Goal: Task Accomplishment & Management: Manage account settings

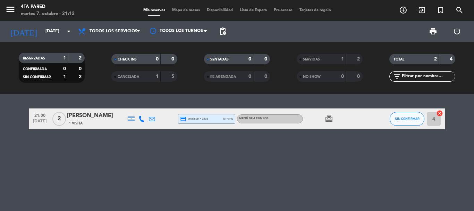
click at [144, 118] on icon at bounding box center [141, 119] width 6 height 6
click at [136, 105] on span "Copiar" at bounding box center [136, 106] width 15 height 7
click at [83, 115] on div "[PERSON_NAME]" at bounding box center [96, 115] width 59 height 9
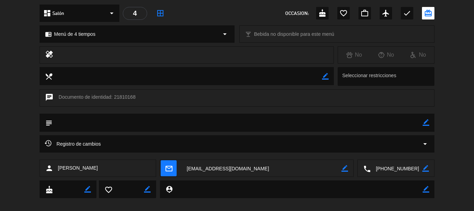
scroll to position [87, 0]
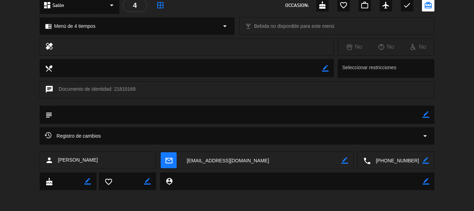
click at [306, 135] on div "Registro de cambios arrow_drop_down" at bounding box center [237, 136] width 384 height 8
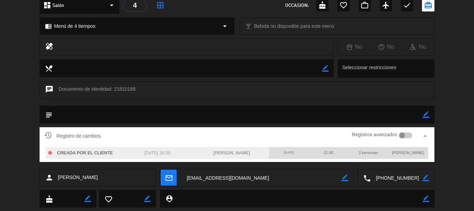
click at [306, 135] on div "Registro de cambios Registros avanzados arrow_drop_up" at bounding box center [237, 135] width 384 height 10
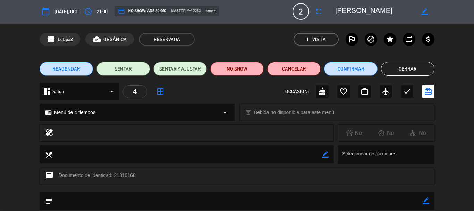
scroll to position [0, 0]
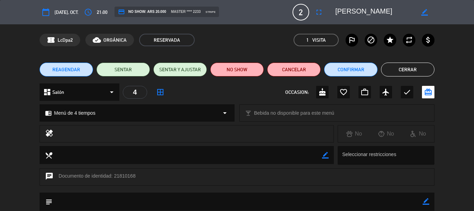
drag, startPoint x: 424, startPoint y: 73, endPoint x: 415, endPoint y: 77, distance: 9.2
click at [423, 73] on button "Cerrar" at bounding box center [407, 69] width 53 height 14
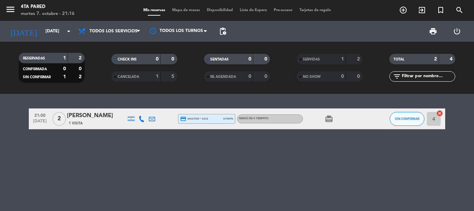
drag, startPoint x: 95, startPoint y: 128, endPoint x: 98, endPoint y: 124, distance: 4.2
click at [95, 127] on div "21:00 [DATE] 2 [PERSON_NAME] 1 Visita credit_card master * 2233 stripe Menú de …" at bounding box center [237, 118] width 416 height 21
click at [98, 124] on div "1 Visita" at bounding box center [96, 123] width 59 height 6
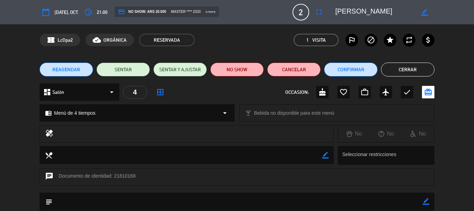
click at [412, 68] on button "Cerrar" at bounding box center [407, 69] width 53 height 14
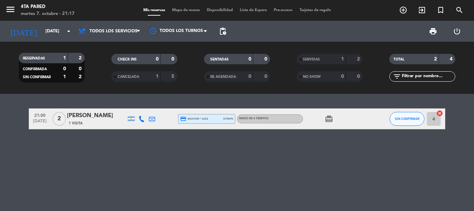
click at [90, 123] on div "1 Visita" at bounding box center [96, 123] width 59 height 6
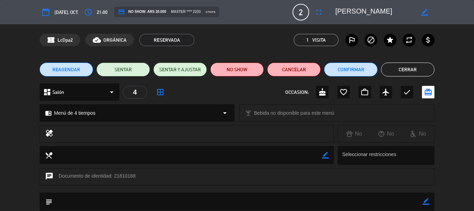
click at [415, 72] on button "Cerrar" at bounding box center [407, 69] width 53 height 14
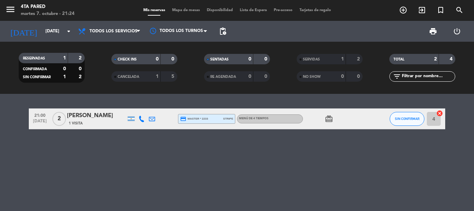
click at [192, 159] on div "21:00 [DATE] 2 [PERSON_NAME] 1 Visita credit_card master * 2233 stripe Menú de …" at bounding box center [237, 152] width 474 height 117
click at [50, 31] on input "[DATE]" at bounding box center [71, 31] width 59 height 12
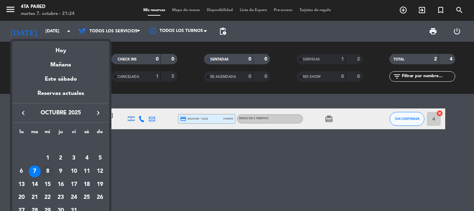
click at [48, 170] on div "8" at bounding box center [48, 171] width 12 height 12
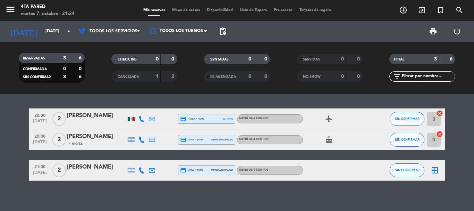
click at [129, 120] on div at bounding box center [131, 119] width 7 height 4
click at [0, 81] on div "RESERVADAS 3 6 CONFIRMADA 0 0 SIN CONFIRMAR 3 6 CHECK INS 0 0 CANCELADA 1 2 SEN…" at bounding box center [237, 68] width 474 height 38
click at [328, 120] on icon "airplanemode_active" at bounding box center [329, 119] width 8 height 8
click at [326, 138] on icon "cake" at bounding box center [329, 139] width 8 height 8
click at [0, 161] on bookings-row "20:00 [DATE] 2 [PERSON_NAME] credit_card amex * 4009 stripe Menú de 4 tiempos a…" at bounding box center [237, 144] width 474 height 72
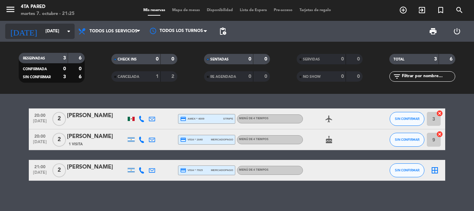
click at [45, 37] on input "[DATE]" at bounding box center [71, 31] width 59 height 12
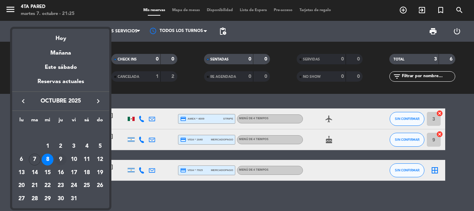
click at [63, 156] on div "9" at bounding box center [61, 159] width 12 height 12
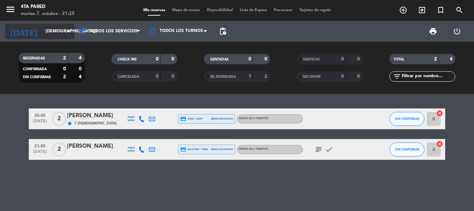
click at [45, 35] on input "[DEMOGRAPHIC_DATA][DATE]" at bounding box center [71, 31] width 59 height 12
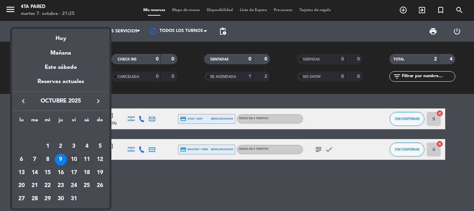
click at [75, 156] on div "10" at bounding box center [74, 159] width 12 height 12
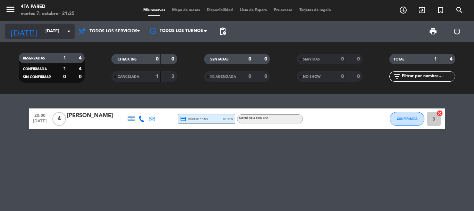
click at [42, 33] on input "[DATE]" at bounding box center [71, 31] width 59 height 12
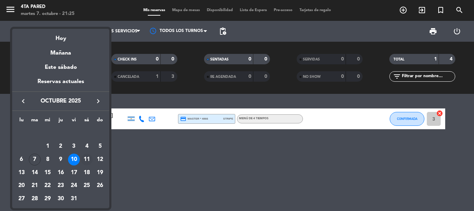
click at [86, 160] on div "11" at bounding box center [87, 159] width 12 height 12
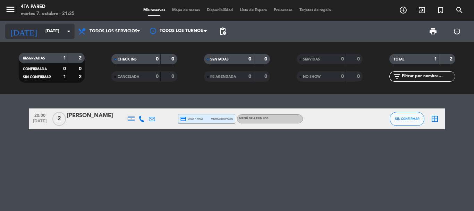
click at [48, 32] on input "[DATE]" at bounding box center [71, 31] width 59 height 12
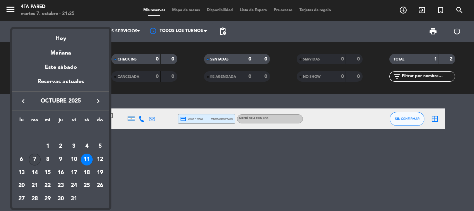
click at [35, 160] on div "7" at bounding box center [35, 159] width 12 height 12
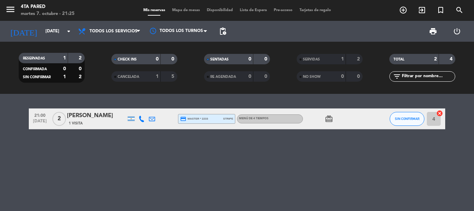
drag, startPoint x: 10, startPoint y: 154, endPoint x: 9, endPoint y: 145, distance: 9.1
click at [10, 149] on div "21:00 [DATE] 2 [PERSON_NAME] 1 Visita credit_card master * 2233 stripe Menú de …" at bounding box center [237, 152] width 474 height 117
click at [31, 42] on div "RESERVADAS 1 2 CONFIRMADA 0 0 SIN CONFIRMAR 1 2 CHECK INS 0 0 CANCELADA 1 5 SEN…" at bounding box center [237, 68] width 474 height 52
click at [33, 38] on div "[DATE] [DATE] arrow_drop_down" at bounding box center [39, 31] width 69 height 15
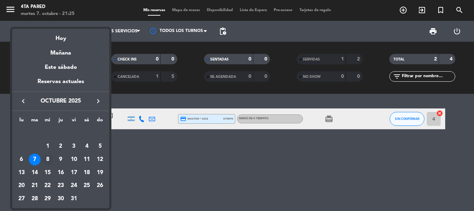
click at [44, 159] on div "8" at bounding box center [48, 159] width 12 height 12
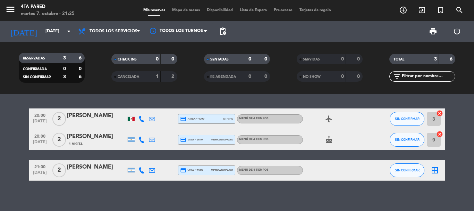
click at [326, 119] on icon "airplanemode_active" at bounding box center [329, 119] width 8 height 8
drag, startPoint x: 0, startPoint y: 110, endPoint x: 26, endPoint y: 69, distance: 48.4
click at [0, 110] on bookings-row "20:00 [DATE] 2 [PERSON_NAME] credit_card amex * 4009 stripe Menú de 4 tiempos a…" at bounding box center [237, 144] width 474 height 72
click at [46, 30] on input "[DATE]" at bounding box center [71, 31] width 59 height 12
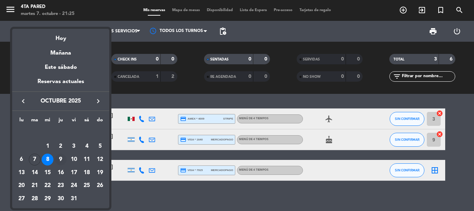
click at [60, 158] on div "9" at bounding box center [61, 159] width 12 height 12
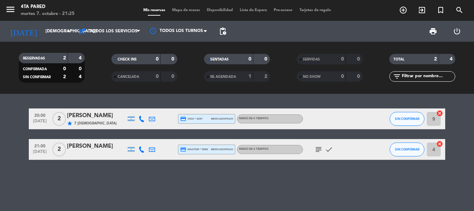
click at [0, 156] on bookings-row "20:00 [DATE] 2 [PERSON_NAME] star 7 Visitas credit_card visa * 6297 mercadopago…" at bounding box center [237, 133] width 474 height 51
click at [75, 183] on div "20:00 [DATE] 2 [PERSON_NAME] star 7 Visitas credit_card visa * 6297 mercadopago…" at bounding box center [237, 152] width 474 height 117
click at [54, 177] on div "20:00 [DATE] 2 [PERSON_NAME] star 7 Visitas credit_card visa * 6297 mercadopago…" at bounding box center [237, 152] width 474 height 117
click at [55, 23] on div "[DATE] [DATE] arrow_drop_down" at bounding box center [39, 31] width 69 height 21
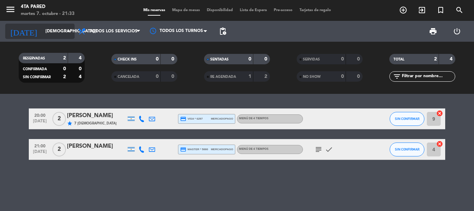
click at [58, 35] on input "[DEMOGRAPHIC_DATA][DATE]" at bounding box center [71, 31] width 59 height 12
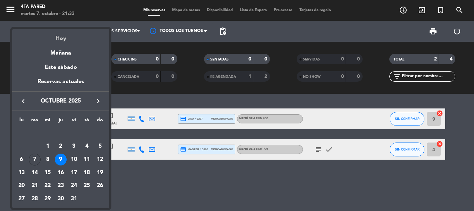
click at [62, 36] on div "Hoy" at bounding box center [60, 36] width 97 height 14
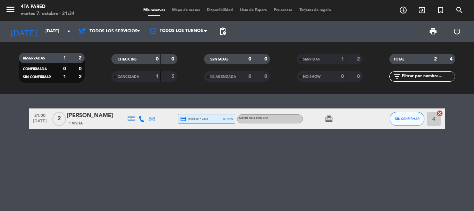
click at [99, 112] on div "[PERSON_NAME]" at bounding box center [96, 115] width 59 height 9
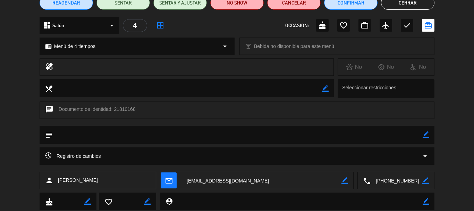
scroll to position [69, 0]
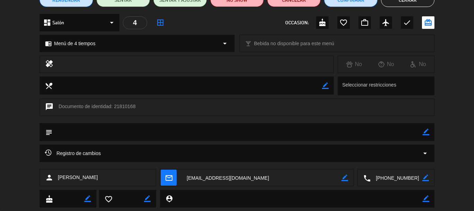
click at [404, 177] on textarea at bounding box center [397, 177] width 52 height 17
click at [404, 161] on span "Click para copiar" at bounding box center [387, 160] width 36 height 7
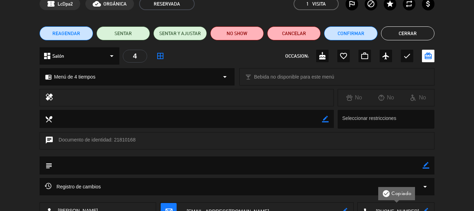
scroll to position [0, 0]
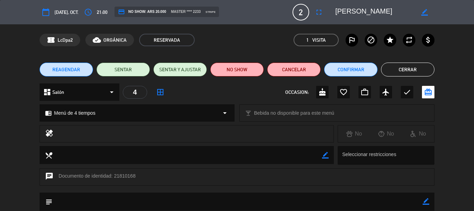
click at [405, 73] on button "Cerrar" at bounding box center [407, 69] width 53 height 14
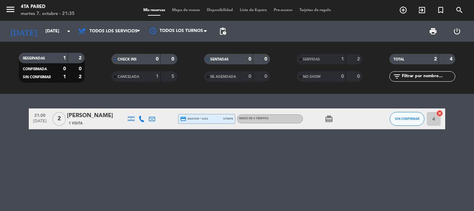
click at [139, 118] on icon at bounding box center [141, 119] width 6 height 6
click at [136, 108] on span "Copiar" at bounding box center [136, 106] width 15 height 7
click at [329, 120] on icon "card_giftcard" at bounding box center [329, 119] width 8 height 8
click at [156, 117] on div at bounding box center [152, 118] width 10 height 20
click at [153, 119] on icon at bounding box center [152, 119] width 6 height 6
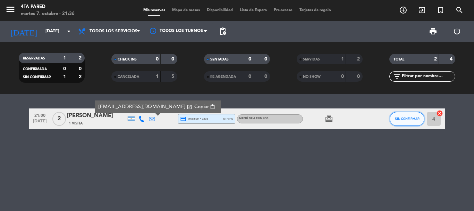
click at [403, 122] on button "SIN CONFIRMAR" at bounding box center [407, 119] width 35 height 14
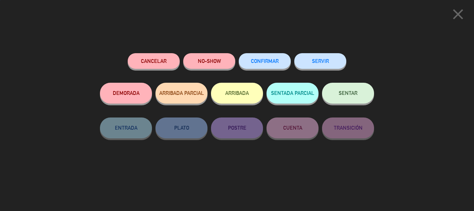
click at [330, 66] on button "SERVIR" at bounding box center [320, 61] width 52 height 16
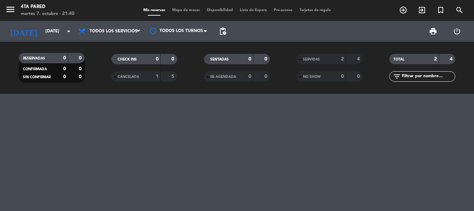
click at [30, 45] on div "RESERVADAS 0 0 CONFIRMADA 0 0 SIN CONFIRMAR 0 0 CHECK INS 0 0 CANCELADA 1 5 SEN…" at bounding box center [237, 68] width 474 height 52
click at [42, 37] on input "[DATE]" at bounding box center [71, 31] width 59 height 12
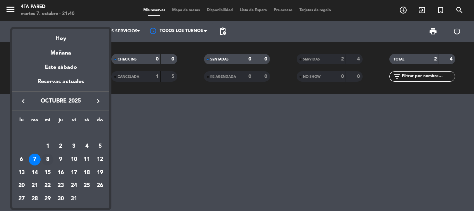
click at [48, 161] on div "8" at bounding box center [48, 159] width 12 height 12
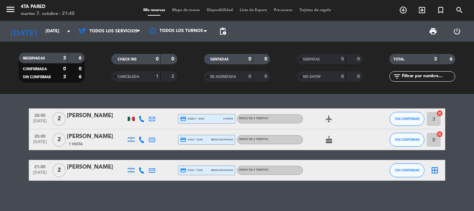
click at [0, 163] on bookings-row "20:00 [DATE] 2 [PERSON_NAME] credit_card amex * 4009 stripe Menú de 4 tiempos a…" at bounding box center [237, 144] width 474 height 72
click at [60, 26] on input "[DATE]" at bounding box center [71, 31] width 59 height 12
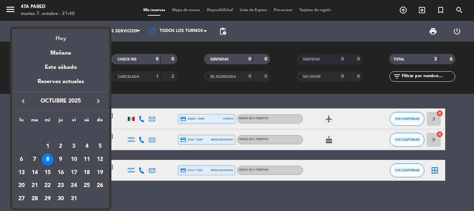
click at [60, 40] on div "Hoy" at bounding box center [60, 36] width 97 height 14
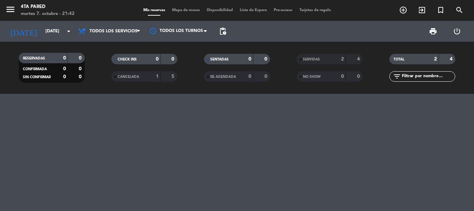
click at [141, 166] on div at bounding box center [237, 152] width 474 height 117
click at [293, 163] on div at bounding box center [237, 152] width 474 height 117
drag, startPoint x: 273, startPoint y: 184, endPoint x: 389, endPoint y: 202, distance: 117.3
click at [286, 182] on div at bounding box center [237, 152] width 474 height 117
click at [57, 35] on input "[DATE]" at bounding box center [71, 31] width 59 height 12
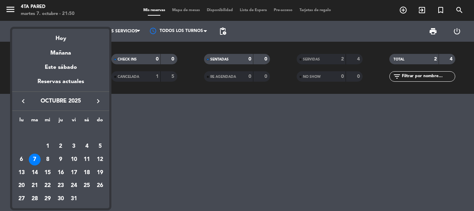
click at [50, 156] on div "8" at bounding box center [48, 159] width 12 height 12
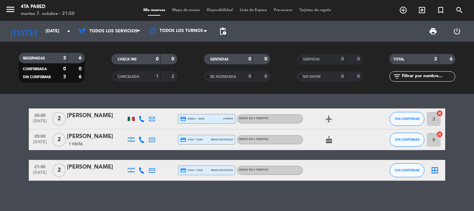
click at [0, 143] on bookings-row "20:00 [DATE] 2 [PERSON_NAME] credit_card amex * 4009 stripe Menú de 4 tiempos a…" at bounding box center [237, 144] width 474 height 72
click at [54, 33] on input "[DATE]" at bounding box center [71, 31] width 59 height 12
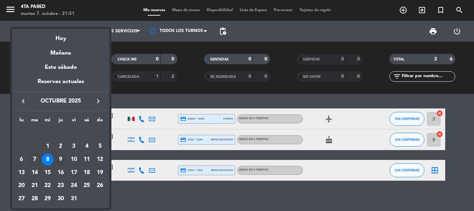
click at [61, 159] on div "9" at bounding box center [61, 159] width 12 height 12
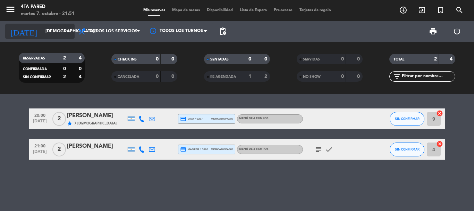
click at [48, 28] on input "[DEMOGRAPHIC_DATA][DATE]" at bounding box center [71, 31] width 59 height 12
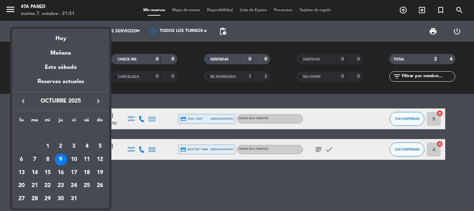
click at [76, 162] on div "10" at bounding box center [74, 159] width 12 height 12
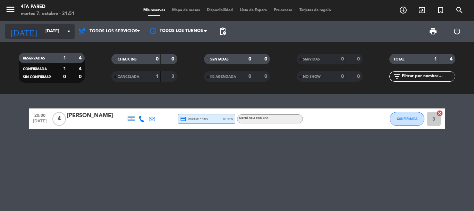
click at [46, 37] on input "[DATE]" at bounding box center [71, 31] width 59 height 12
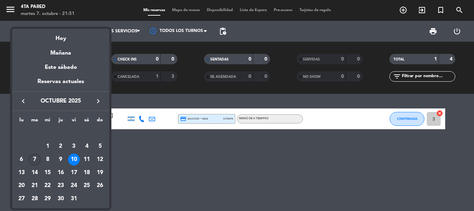
click at [38, 156] on div "7" at bounding box center [35, 159] width 12 height 12
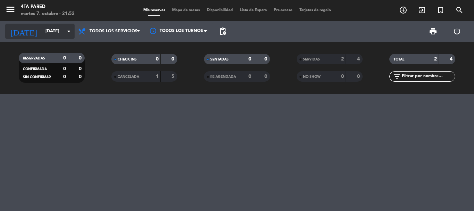
click at [44, 28] on input "[DATE]" at bounding box center [71, 31] width 59 height 12
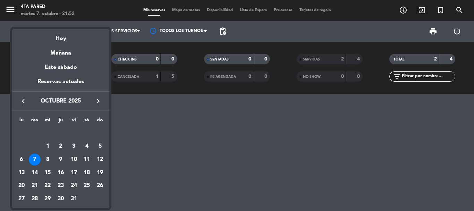
click at [46, 161] on div "8" at bounding box center [48, 159] width 12 height 12
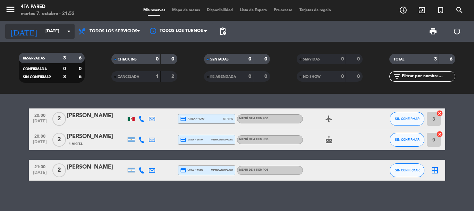
click at [48, 27] on input "[DATE]" at bounding box center [71, 31] width 59 height 12
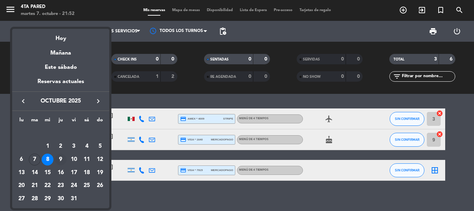
click at [60, 162] on div "9" at bounding box center [61, 159] width 12 height 12
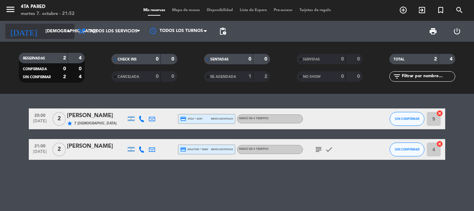
click at [45, 24] on div "[DATE] [DATE] arrow_drop_down" at bounding box center [39, 31] width 69 height 15
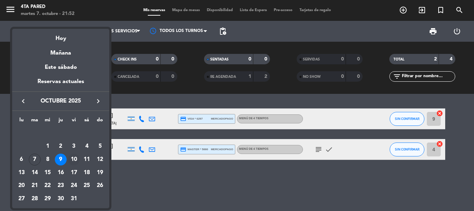
click at [74, 161] on div "10" at bounding box center [74, 159] width 12 height 12
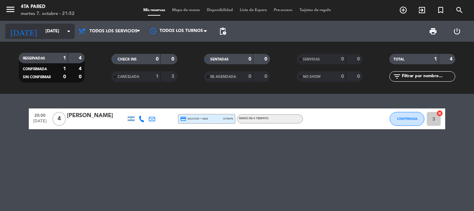
click at [42, 29] on input "[DATE]" at bounding box center [71, 31] width 59 height 12
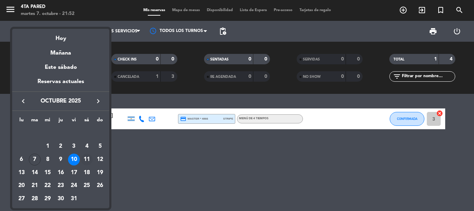
click at [85, 156] on div "11" at bounding box center [87, 159] width 12 height 12
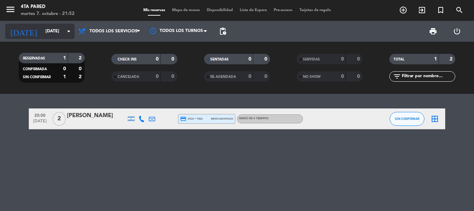
click at [46, 35] on input "[DATE]" at bounding box center [71, 31] width 59 height 12
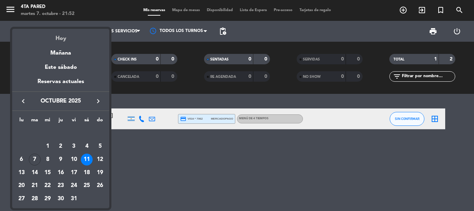
click at [56, 36] on div "Hoy" at bounding box center [60, 36] width 97 height 14
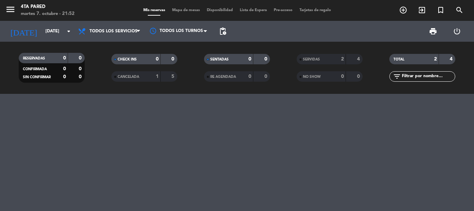
click at [56, 154] on div at bounding box center [237, 152] width 474 height 117
drag, startPoint x: 11, startPoint y: 0, endPoint x: 156, endPoint y: 110, distance: 182.0
click at [156, 110] on div at bounding box center [237, 152] width 474 height 117
click at [256, 176] on div at bounding box center [237, 152] width 474 height 117
click at [286, 175] on div at bounding box center [237, 152] width 474 height 117
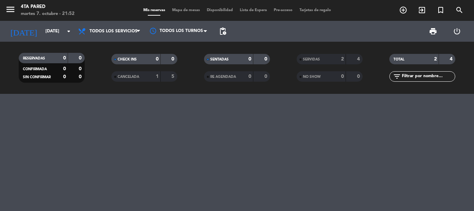
click at [222, 146] on div at bounding box center [237, 152] width 474 height 117
click at [102, 124] on div at bounding box center [237, 152] width 474 height 117
click at [100, 167] on div at bounding box center [237, 152] width 474 height 117
click at [129, 123] on div at bounding box center [237, 152] width 474 height 117
click at [60, 30] on input "[DATE]" at bounding box center [71, 31] width 59 height 12
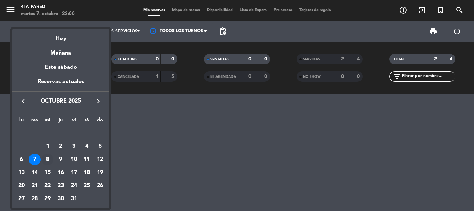
click at [49, 161] on div "8" at bounding box center [48, 159] width 12 height 12
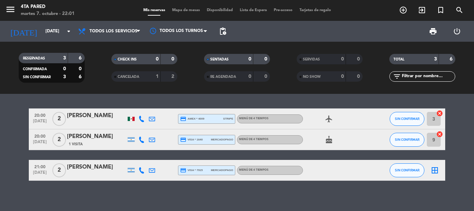
click at [127, 120] on div at bounding box center [131, 118] width 10 height 20
click at [131, 118] on div at bounding box center [131, 119] width 7 height 4
click at [330, 124] on div "airplanemode_active" at bounding box center [334, 118] width 62 height 20
click at [115, 189] on div "20:00 [DATE] 2 [PERSON_NAME] credit_card amex * 4009 stripe Menú de 4 tiempos a…" at bounding box center [237, 152] width 474 height 117
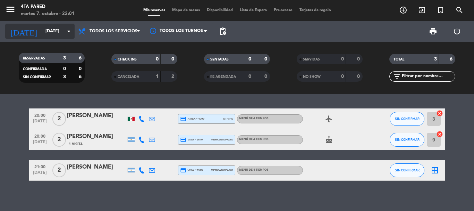
click at [68, 34] on icon "arrow_drop_down" at bounding box center [69, 31] width 8 height 8
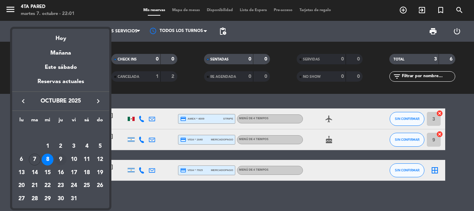
click at [61, 157] on div "9" at bounding box center [61, 159] width 12 height 12
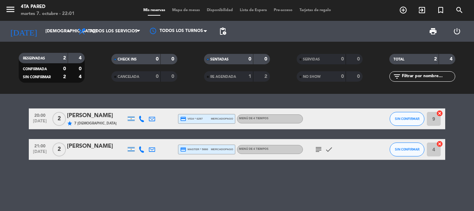
click at [319, 149] on icon "subject" at bounding box center [318, 149] width 8 height 8
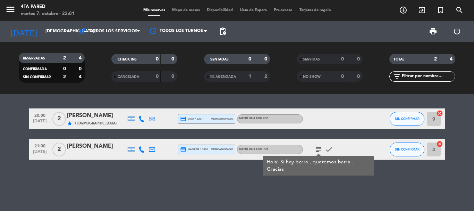
click at [319, 149] on icon "subject" at bounding box center [318, 149] width 8 height 8
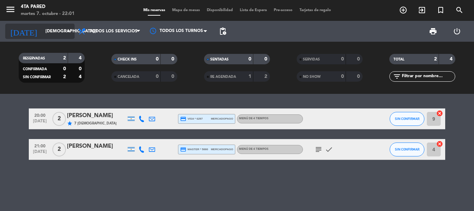
click at [55, 28] on input "[DEMOGRAPHIC_DATA][DATE]" at bounding box center [71, 31] width 59 height 12
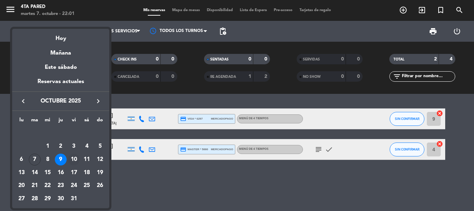
click at [77, 156] on div "10" at bounding box center [74, 159] width 12 height 12
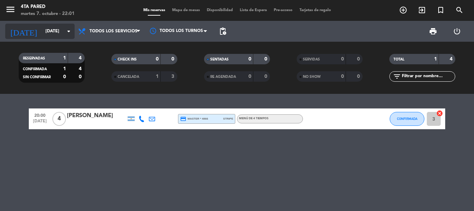
click at [66, 34] on icon "arrow_drop_down" at bounding box center [69, 31] width 8 height 8
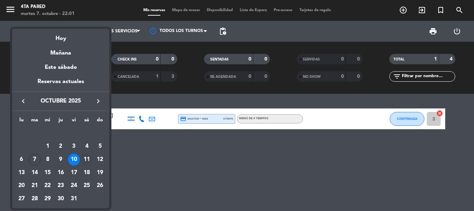
click at [90, 161] on div "11" at bounding box center [87, 159] width 12 height 12
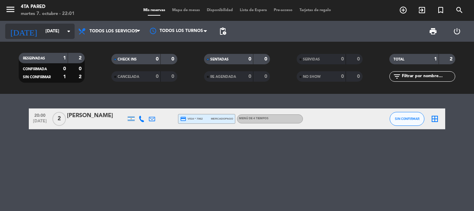
click at [65, 29] on icon "arrow_drop_down" at bounding box center [69, 31] width 8 height 8
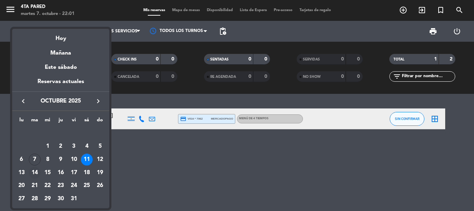
click at [33, 172] on div "14" at bounding box center [35, 173] width 12 height 12
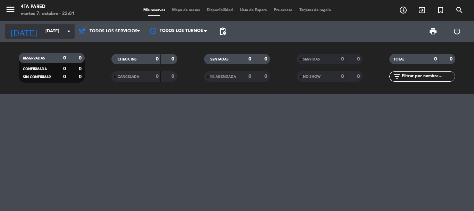
click at [66, 32] on icon "arrow_drop_down" at bounding box center [69, 31] width 8 height 8
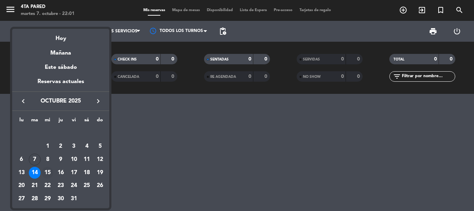
click at [48, 171] on div "15" at bounding box center [48, 173] width 12 height 12
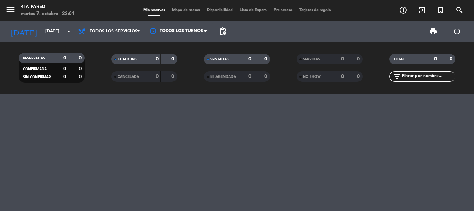
click at [60, 40] on div "[DATE] [DATE] arrow_drop_down" at bounding box center [39, 31] width 69 height 21
click at [60, 35] on input "[DATE]" at bounding box center [71, 31] width 59 height 12
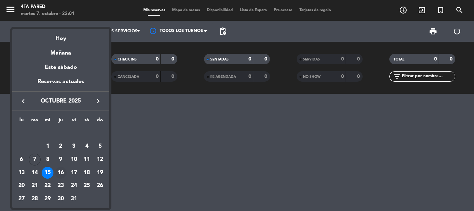
click at [61, 171] on div "16" at bounding box center [61, 173] width 12 height 12
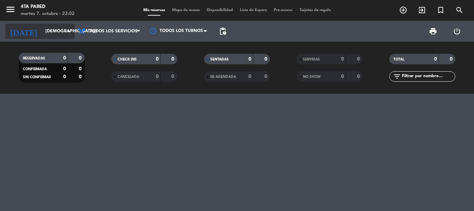
click at [61, 33] on input "[DEMOGRAPHIC_DATA][DATE]" at bounding box center [71, 31] width 59 height 12
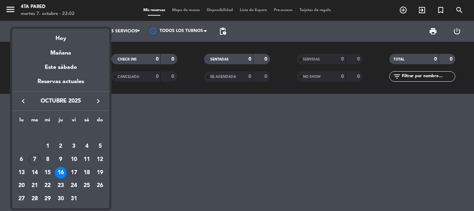
click at [75, 172] on div "17" at bounding box center [74, 173] width 12 height 12
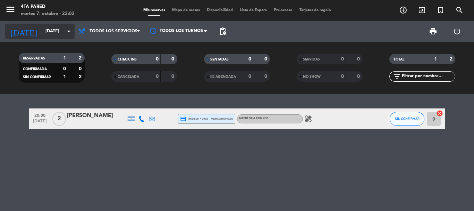
click at [67, 34] on icon "arrow_drop_down" at bounding box center [69, 31] width 8 height 8
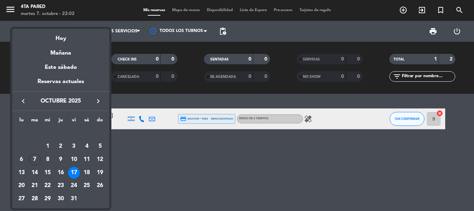
click at [90, 172] on div "18" at bounding box center [87, 173] width 12 height 12
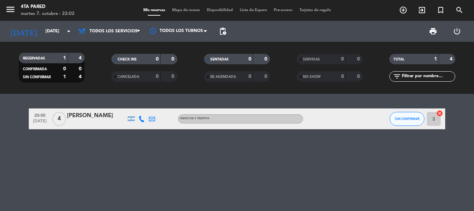
click at [91, 172] on div "20:00 [DATE] 4 [PERSON_NAME] Menú de 4 tiempos SIN CONFIRMAR 3 cancel" at bounding box center [237, 152] width 474 height 117
click at [63, 31] on input "[DATE]" at bounding box center [71, 31] width 59 height 12
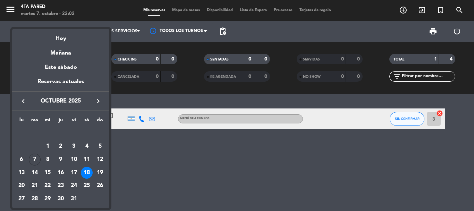
click at [34, 186] on div "21" at bounding box center [35, 186] width 12 height 12
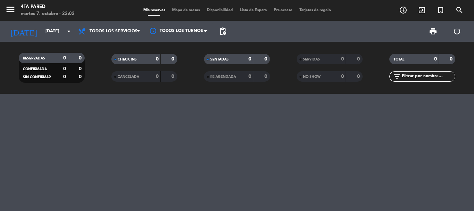
click at [130, 130] on div at bounding box center [237, 152] width 474 height 117
drag, startPoint x: 2, startPoint y: 22, endPoint x: 45, endPoint y: 31, distance: 43.7
click at [3, 22] on div "[DATE] [DATE] arrow_drop_down Todos los servicios Almuerzo Cena Todos los servi…" at bounding box center [237, 31] width 474 height 21
click at [49, 31] on input "[DATE]" at bounding box center [71, 31] width 59 height 12
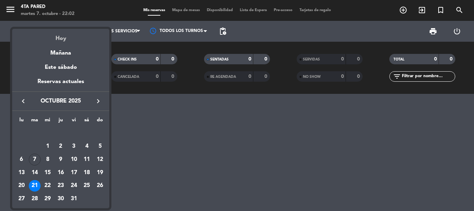
click at [62, 37] on div "Hoy" at bounding box center [60, 36] width 97 height 14
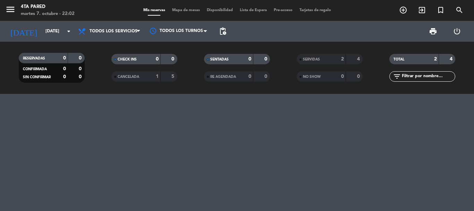
click at [275, 171] on div at bounding box center [237, 152] width 474 height 117
click at [55, 31] on input "[DATE]" at bounding box center [71, 31] width 59 height 12
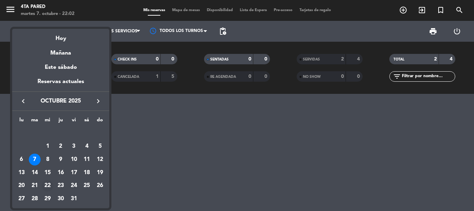
click at [49, 186] on div "22" at bounding box center [48, 186] width 12 height 12
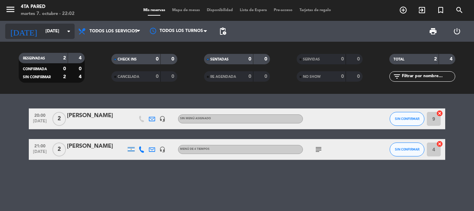
click at [66, 31] on icon "arrow_drop_down" at bounding box center [69, 31] width 8 height 8
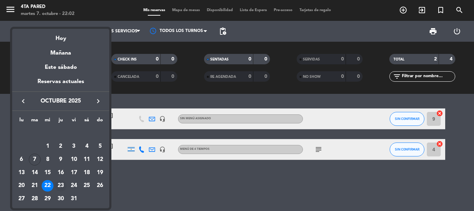
click at [66, 185] on div "23" at bounding box center [61, 186] width 12 height 12
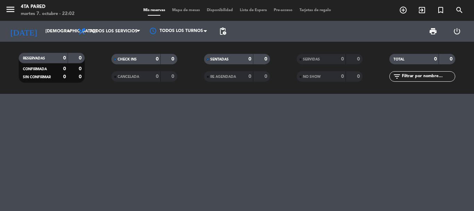
click at [63, 22] on div "[DATE] [DATE] arrow_drop_down" at bounding box center [39, 31] width 69 height 21
click at [63, 29] on input "[DEMOGRAPHIC_DATA][DATE]" at bounding box center [71, 31] width 59 height 12
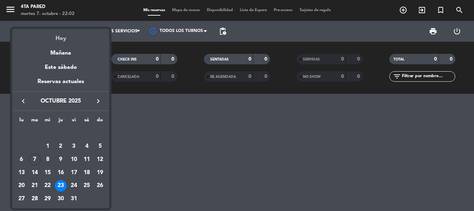
click at [66, 39] on div "Hoy" at bounding box center [60, 36] width 97 height 14
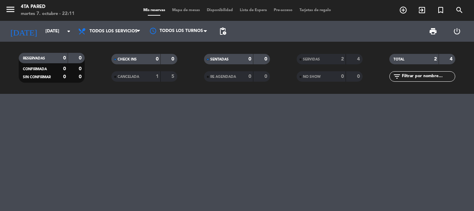
click at [78, 145] on div at bounding box center [237, 152] width 474 height 117
click at [124, 76] on span "CANCELADA" at bounding box center [129, 76] width 22 height 3
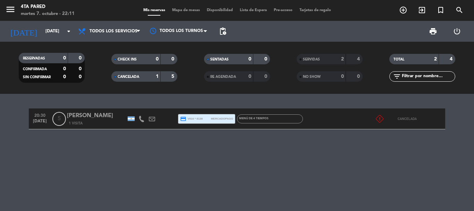
click at [120, 72] on div "CANCELADA 1 5" at bounding box center [144, 76] width 66 height 10
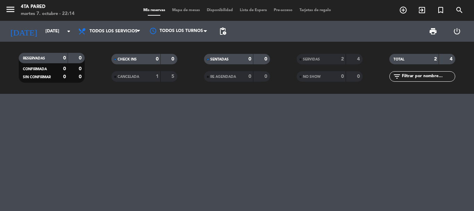
click at [146, 171] on div at bounding box center [237, 152] width 474 height 117
click at [149, 136] on div at bounding box center [237, 152] width 474 height 117
click at [57, 30] on input "[DATE]" at bounding box center [71, 31] width 59 height 12
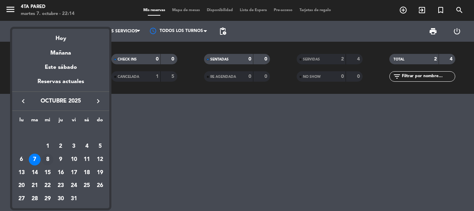
click at [49, 155] on div "8" at bounding box center [48, 159] width 12 height 12
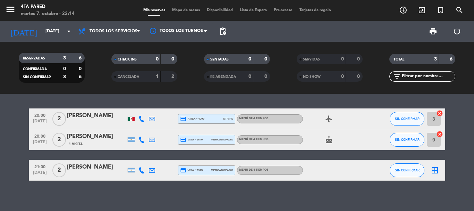
click at [157, 75] on strong "1" at bounding box center [157, 76] width 3 height 5
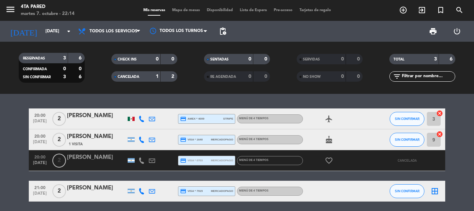
click at [151, 77] on div "1" at bounding box center [152, 77] width 14 height 8
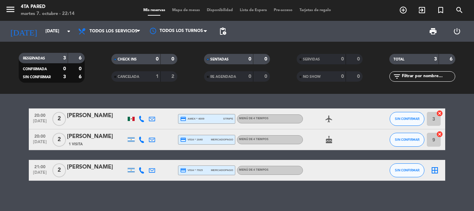
click at [210, 198] on div "20:00 [DATE] 2 [PERSON_NAME] credit_card amex * 4009 stripe Menú de 4 tiempos a…" at bounding box center [237, 152] width 474 height 117
click at [66, 33] on icon "arrow_drop_down" at bounding box center [69, 31] width 8 height 8
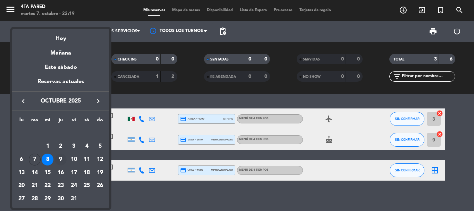
click at [57, 161] on div "9" at bounding box center [61, 159] width 12 height 12
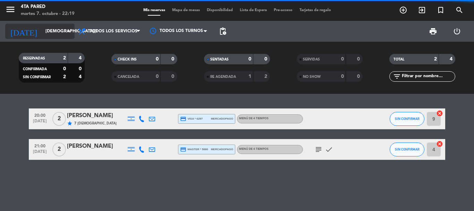
click at [65, 30] on icon "arrow_drop_down" at bounding box center [69, 31] width 8 height 8
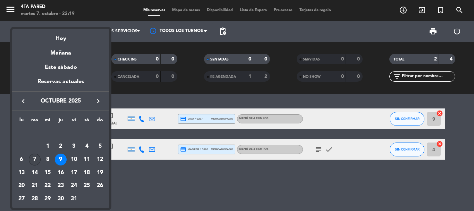
click at [33, 159] on div "7" at bounding box center [35, 159] width 12 height 12
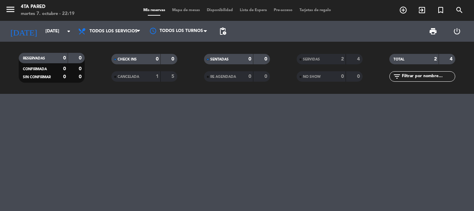
click at [326, 56] on div "SERVIDAS" at bounding box center [314, 59] width 32 height 8
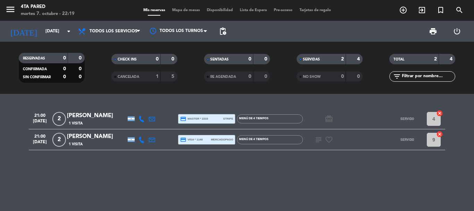
click at [320, 141] on icon "subject" at bounding box center [318, 139] width 8 height 8
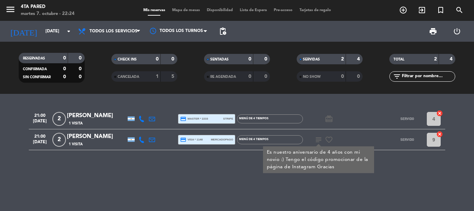
click at [117, 170] on div "21:00 [DATE] 2 [PERSON_NAME] 1 Visita credit_card master * 2233 stripe Menú de …" at bounding box center [237, 152] width 474 height 117
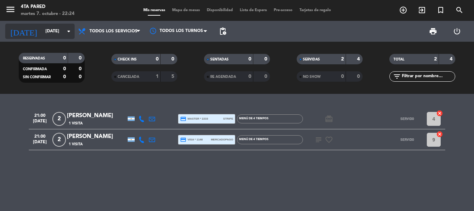
click at [54, 32] on input "[DATE]" at bounding box center [71, 31] width 59 height 12
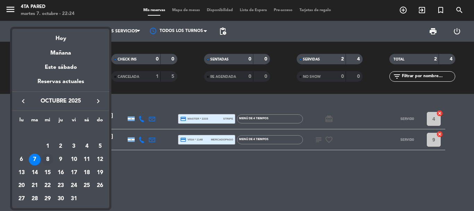
click at [46, 157] on div "8" at bounding box center [48, 159] width 12 height 12
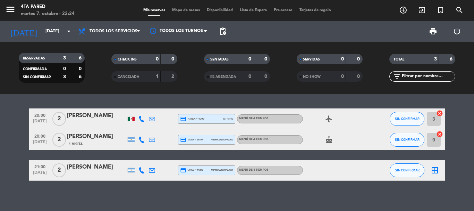
click at [328, 119] on icon "airplanemode_active" at bounding box center [329, 119] width 8 height 8
click at [328, 146] on div "cake" at bounding box center [334, 139] width 62 height 20
click at [333, 141] on span "cake" at bounding box center [329, 139] width 10 height 8
click at [328, 142] on icon "cake" at bounding box center [329, 139] width 8 height 8
click at [323, 184] on div "20:00 [DATE] 2 [PERSON_NAME] credit_card amex * 4009 stripe Menú de 4 tiempos a…" at bounding box center [237, 152] width 474 height 117
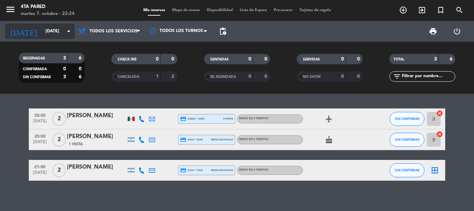
click at [57, 30] on input "[DATE]" at bounding box center [71, 31] width 59 height 12
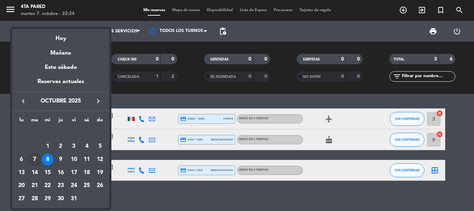
click at [33, 158] on div "7" at bounding box center [35, 159] width 12 height 12
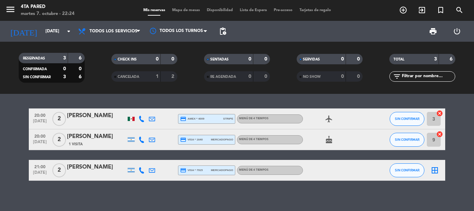
type input "[DATE]"
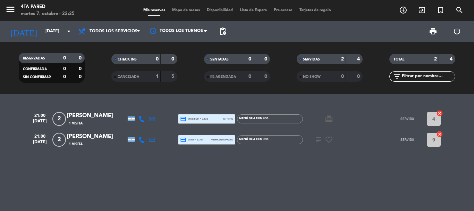
drag, startPoint x: 220, startPoint y: 187, endPoint x: 134, endPoint y: 192, distance: 86.2
click at [134, 192] on div "21:00 [DATE] 2 [PERSON_NAME] 1 Visita credit_card master * 2233 stripe Menú de …" at bounding box center [237, 152] width 474 height 117
drag, startPoint x: 325, startPoint y: 119, endPoint x: 313, endPoint y: 137, distance: 21.7
click at [325, 119] on icon "card_giftcard" at bounding box center [329, 119] width 8 height 8
click at [313, 137] on div "subject favorite_border" at bounding box center [334, 139] width 62 height 20
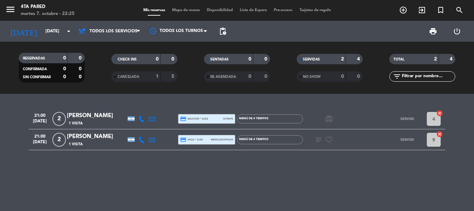
click at [315, 138] on icon "subject" at bounding box center [318, 139] width 8 height 8
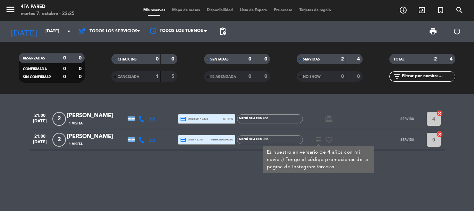
click at [327, 144] on div "subject Es nuestro aniversario de 4 años con mi novio :) Tengo el código promoc…" at bounding box center [334, 139] width 62 height 20
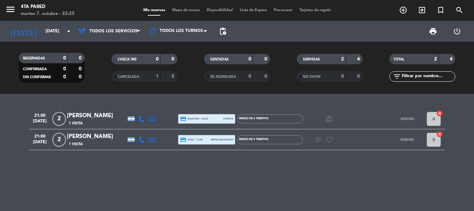
click at [330, 140] on icon "favorite_border" at bounding box center [329, 139] width 8 height 8
click at [310, 174] on div "21:00 [DATE] 2 [PERSON_NAME] 1 Visita credit_card master * 2233 stripe Menú de …" at bounding box center [237, 152] width 474 height 117
click at [336, 197] on div "21:00 [DATE] 2 [PERSON_NAME] 1 Visita credit_card master * 2233 stripe Menú de …" at bounding box center [237, 152] width 474 height 117
click at [253, 188] on div "21:00 [DATE] 2 [PERSON_NAME] 1 Visita credit_card master * 2233 stripe Menú de …" at bounding box center [237, 152] width 474 height 117
click at [314, 60] on span "SERVIDAS" at bounding box center [311, 59] width 17 height 3
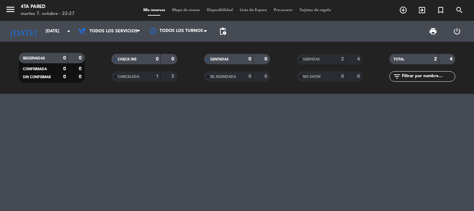
click at [238, 63] on div "0" at bounding box center [245, 59] width 14 height 8
click at [117, 56] on div "CHECK INS" at bounding box center [129, 59] width 32 height 8
